Goal: Browse casually

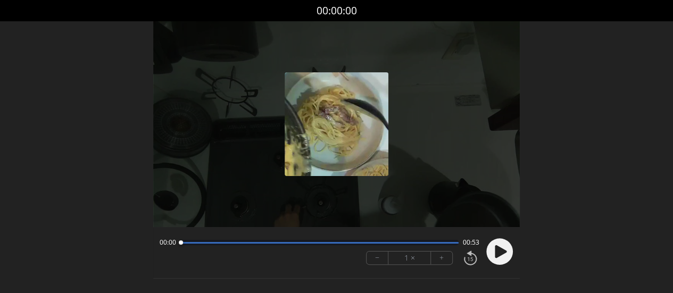
click at [507, 253] on circle at bounding box center [499, 252] width 27 height 27
